Goal: Find specific page/section: Find specific page/section

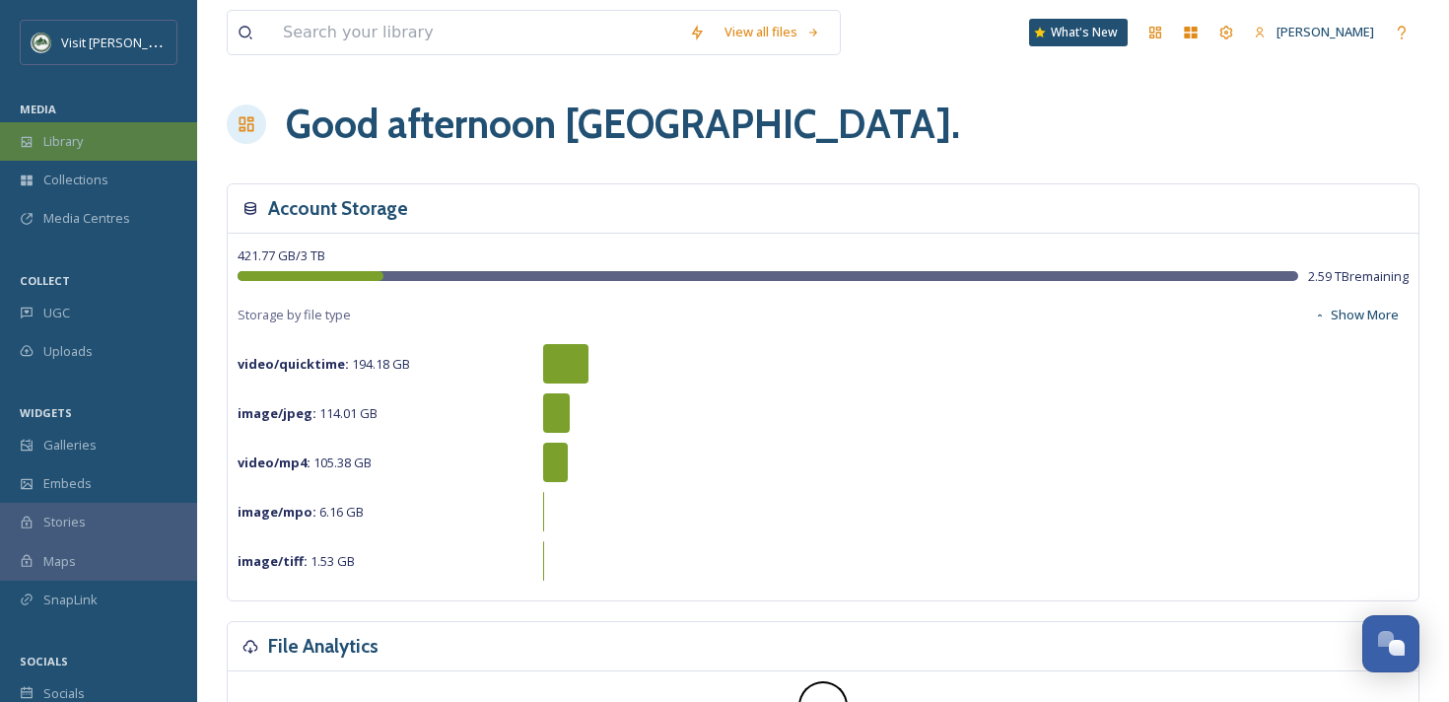
click at [90, 156] on div "Library" at bounding box center [98, 141] width 197 height 38
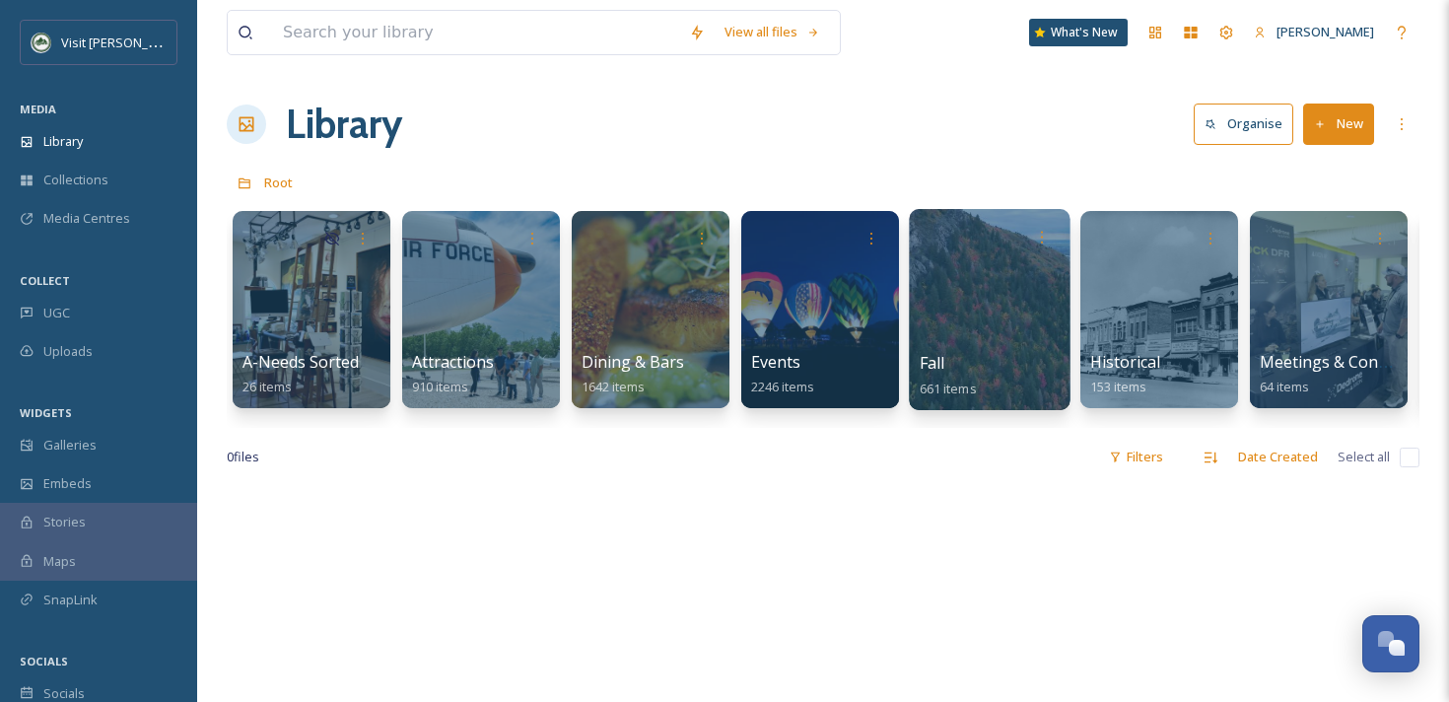
click at [1010, 348] on div at bounding box center [989, 309] width 161 height 201
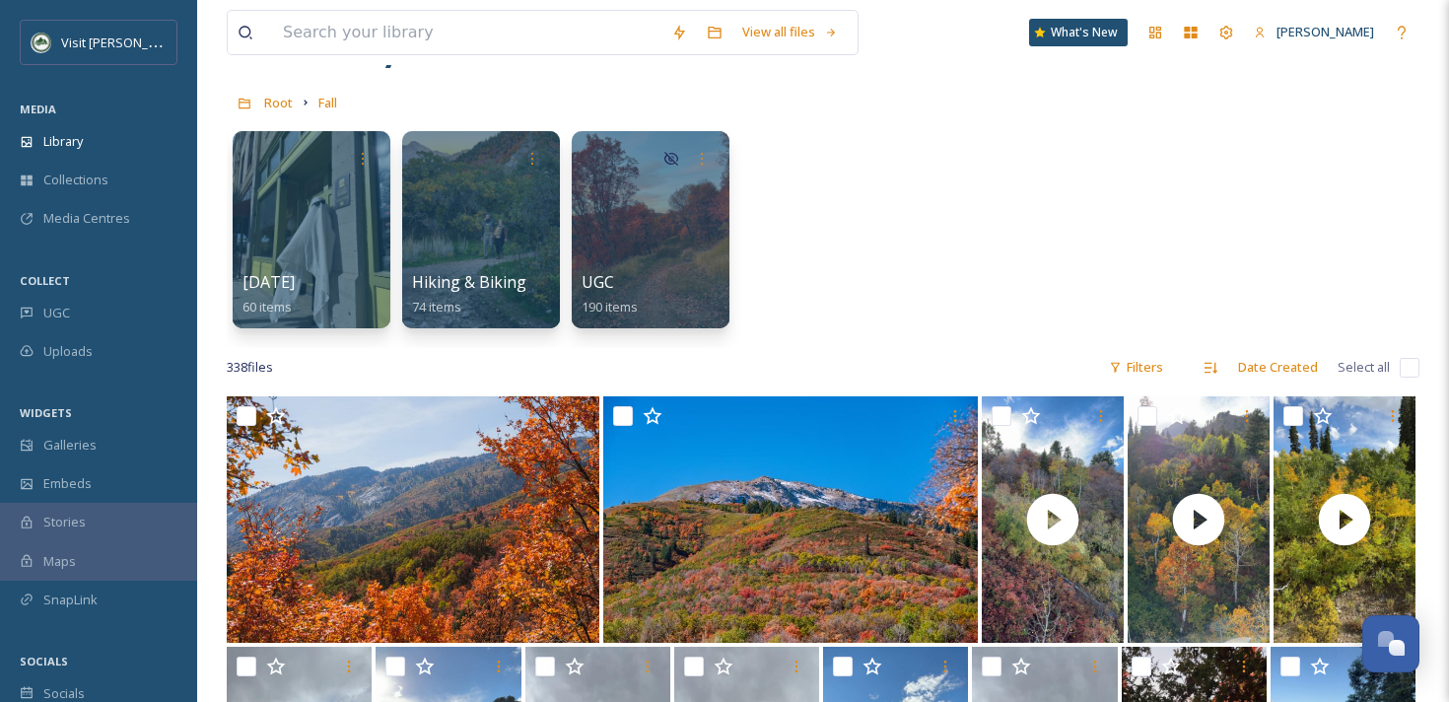
scroll to position [104, 0]
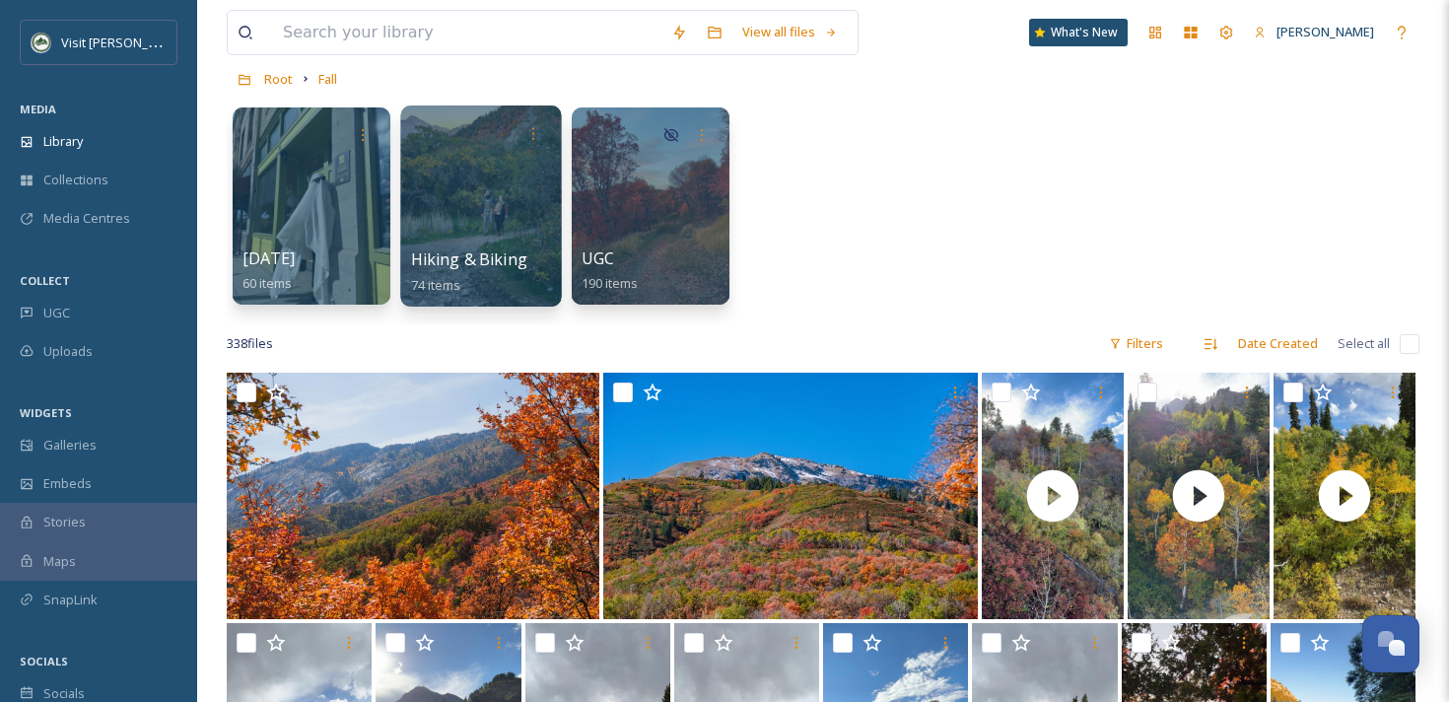
click at [519, 195] on div at bounding box center [480, 205] width 161 height 201
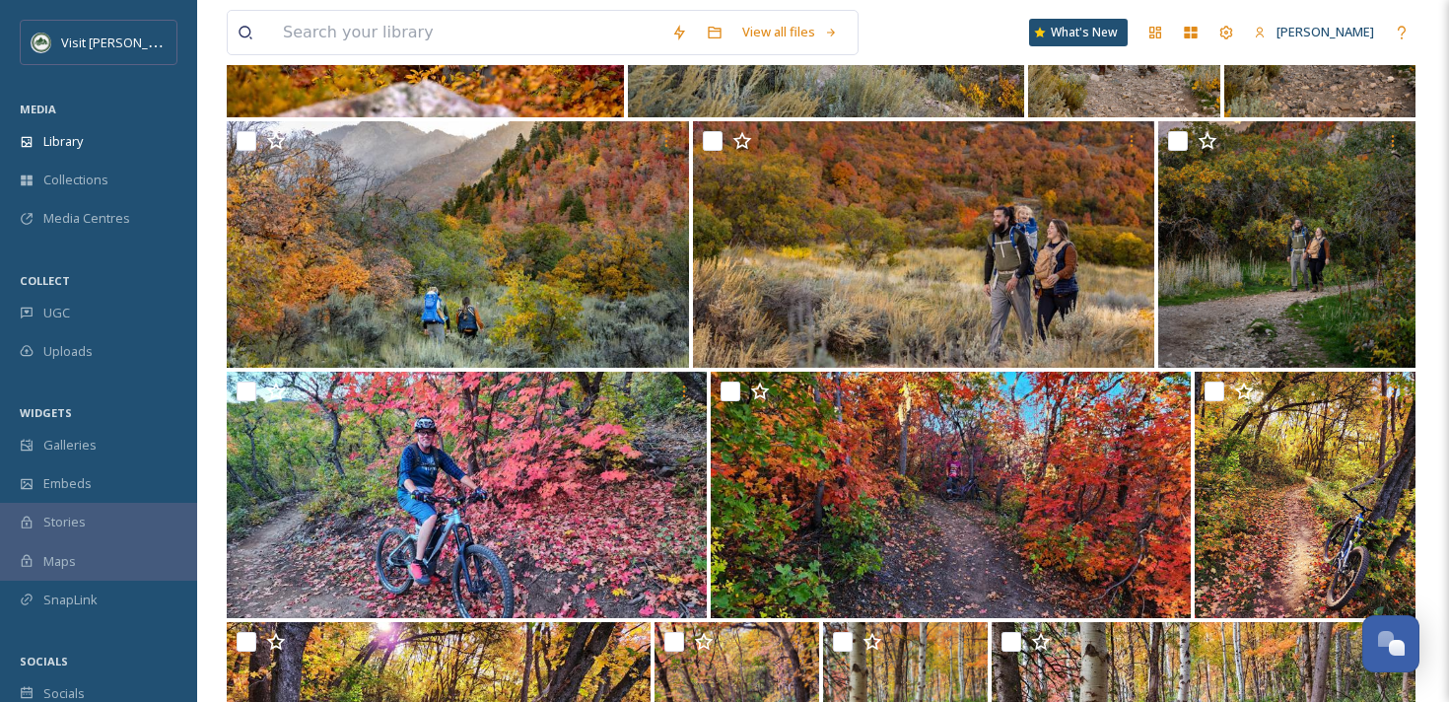
scroll to position [4403, 0]
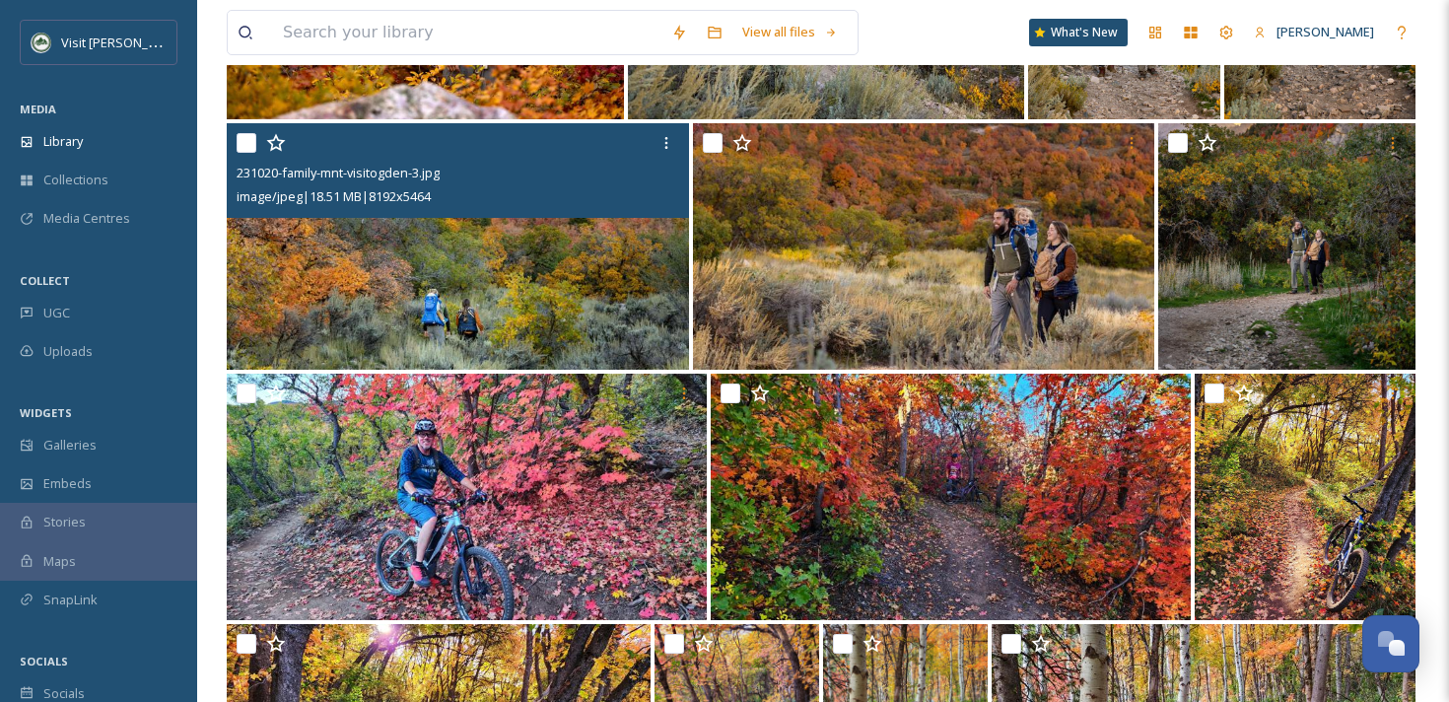
click at [652, 251] on img at bounding box center [458, 246] width 462 height 246
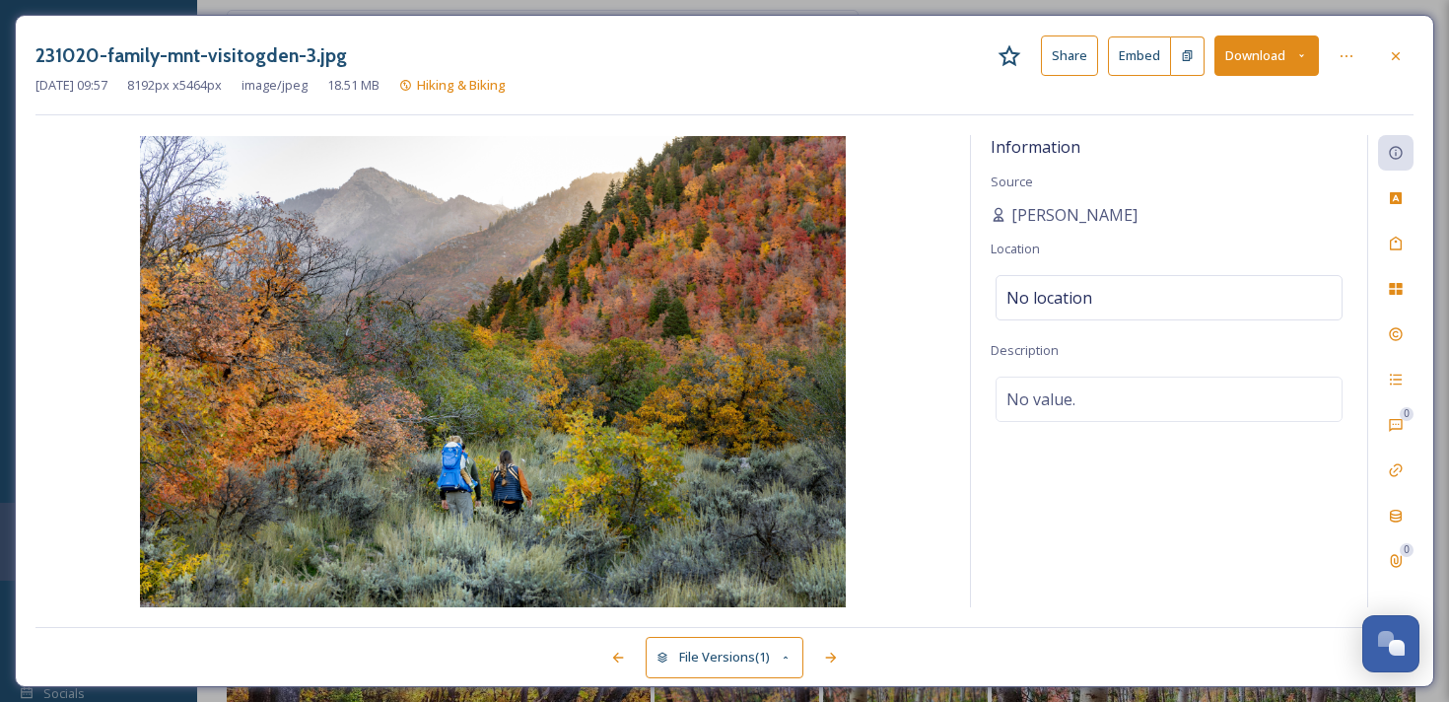
click at [1395, 56] on icon at bounding box center [1396, 55] width 8 height 8
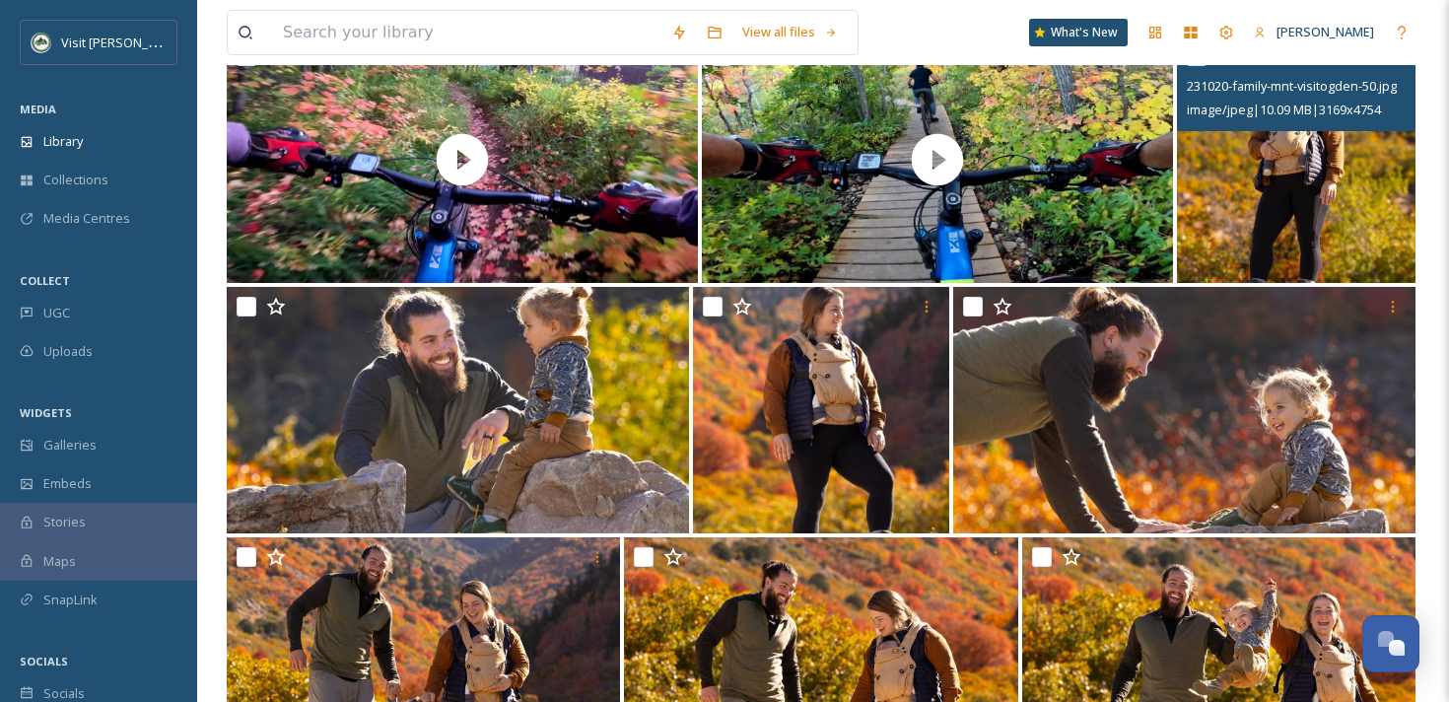
scroll to position [400, 0]
